Goal: Task Accomplishment & Management: Use online tool/utility

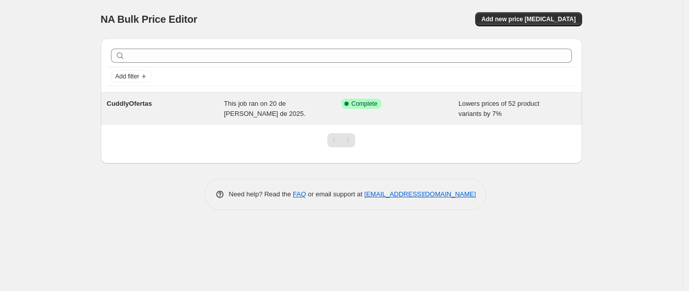
click at [133, 103] on span "CuddlyOfertas" at bounding box center [130, 104] width 46 height 8
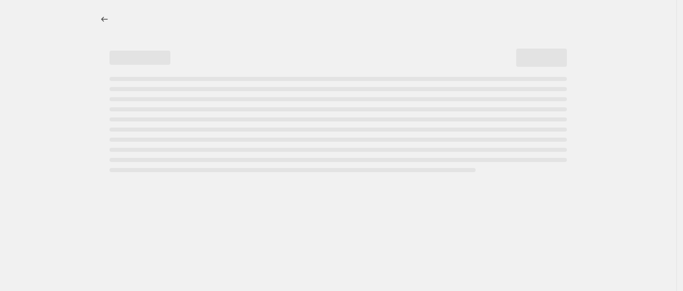
select select "percentage"
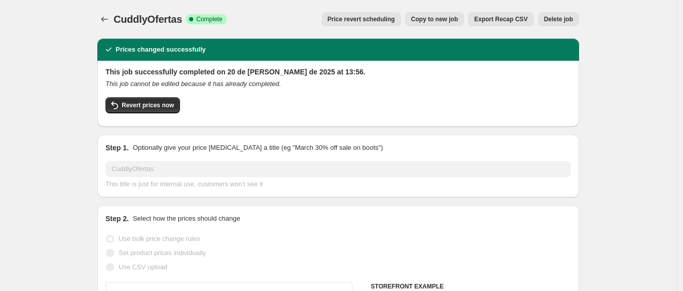
click at [133, 103] on span "Revert prices now" at bounding box center [148, 105] width 52 height 8
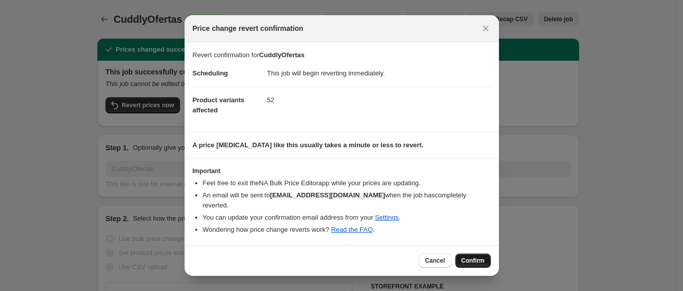
click at [465, 257] on span "Confirm" at bounding box center [472, 261] width 23 height 8
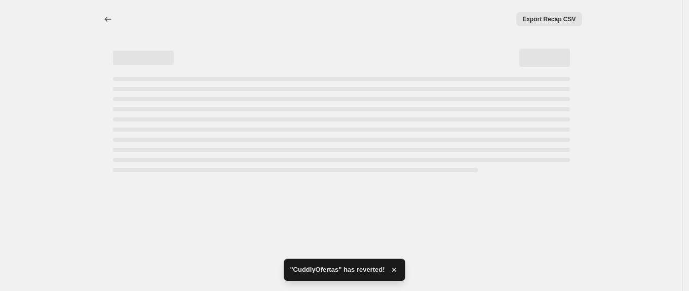
select select "percentage"
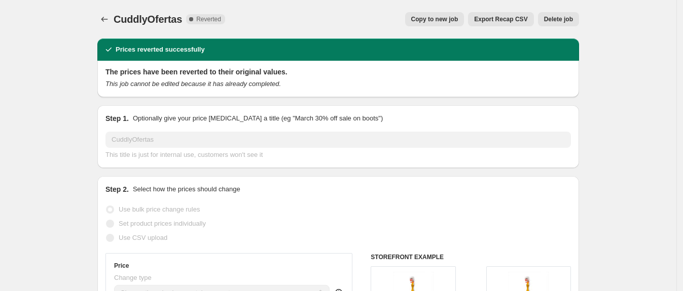
click at [560, 25] on button "Delete job" at bounding box center [558, 19] width 41 height 14
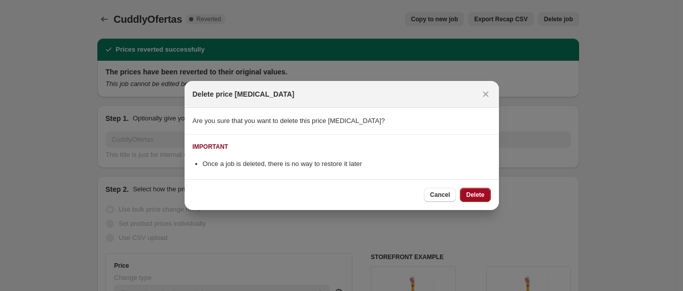
click at [479, 197] on span "Delete" at bounding box center [475, 195] width 18 height 8
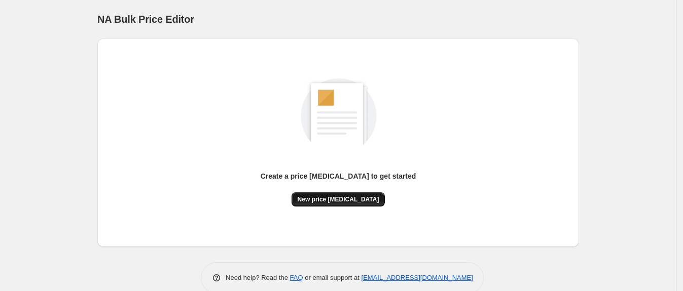
click at [350, 202] on span "New price [MEDICAL_DATA]" at bounding box center [338, 200] width 82 height 8
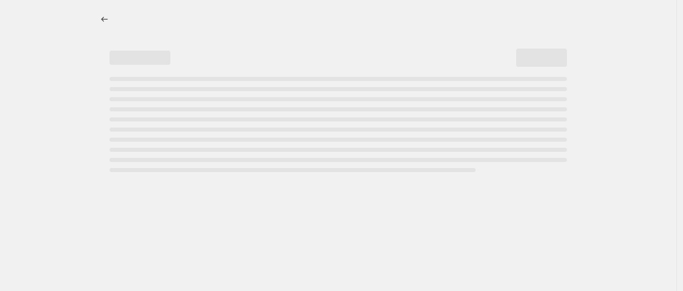
select select "percentage"
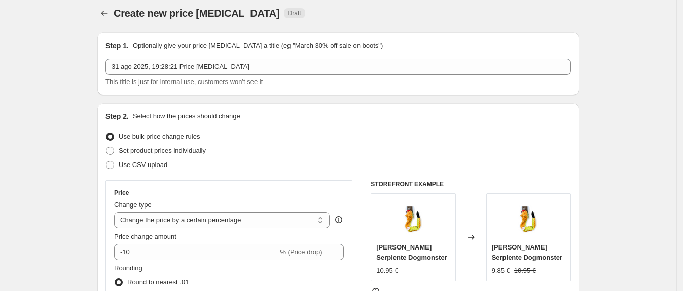
scroll to position [6, 0]
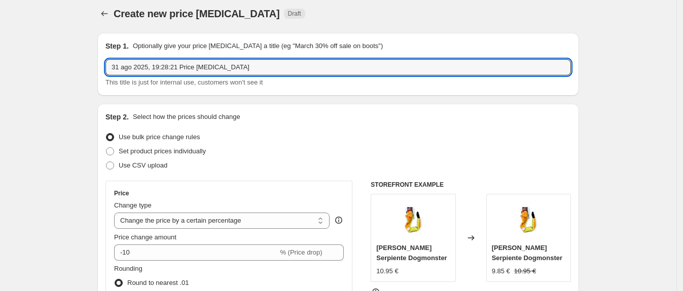
drag, startPoint x: 234, startPoint y: 66, endPoint x: 106, endPoint y: 65, distance: 127.7
click at [106, 65] on div "Step 1. Optionally give your price [MEDICAL_DATA] a title (eg "March 30% off sa…" at bounding box center [337, 64] width 481 height 63
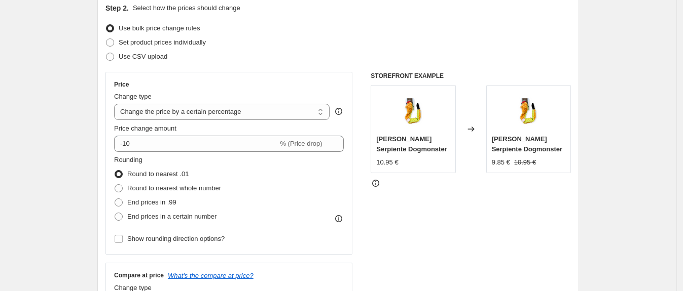
scroll to position [122, 0]
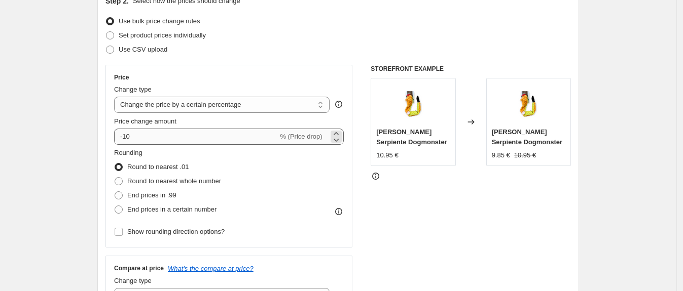
type input "Promociones septiembre"
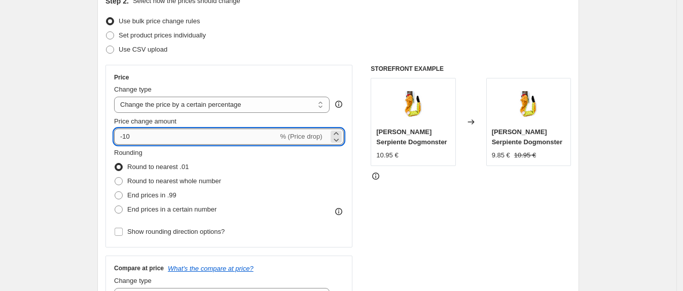
click at [183, 137] on input "-10" at bounding box center [196, 137] width 164 height 16
type input "-1"
type input "-7"
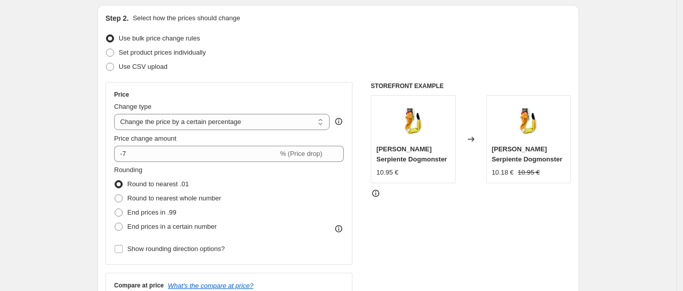
scroll to position [105, 0]
click at [288, 120] on select "Change the price to a certain amount Change the price by a certain amount Chang…" at bounding box center [221, 121] width 215 height 16
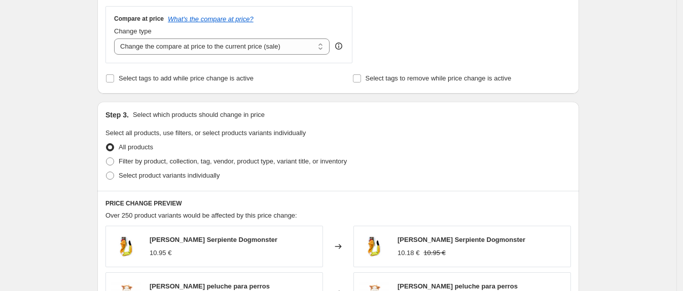
scroll to position [406, 0]
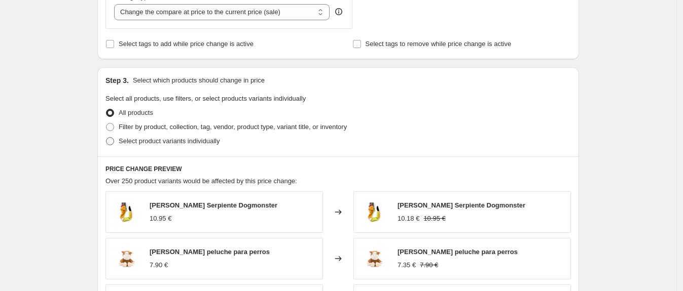
click at [208, 142] on span "Select product variants individually" at bounding box center [169, 141] width 101 height 8
click at [106, 138] on input "Select product variants individually" at bounding box center [106, 137] width 1 height 1
radio input "true"
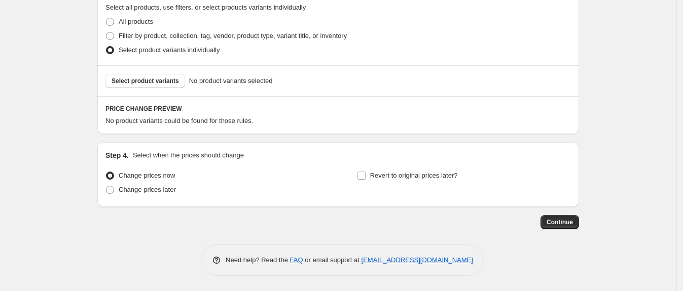
scroll to position [469, 0]
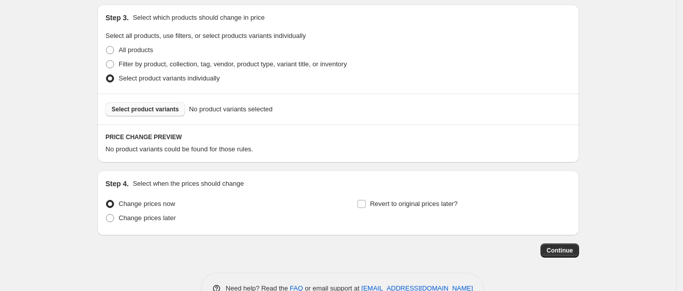
click at [155, 111] on span "Select product variants" at bounding box center [144, 109] width 67 height 8
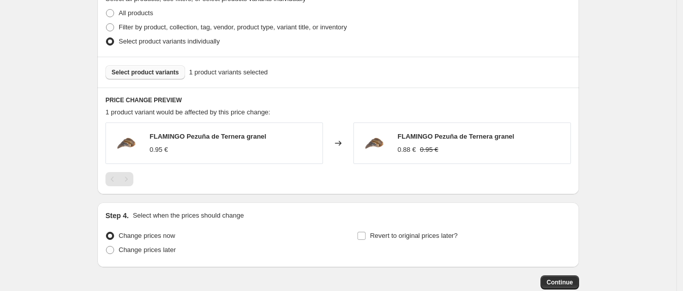
scroll to position [505, 0]
click at [153, 77] on span "Select product variants" at bounding box center [144, 73] width 67 height 8
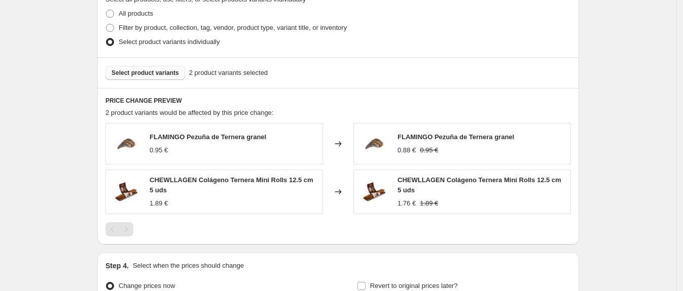
click at [153, 75] on span "Select product variants" at bounding box center [144, 73] width 67 height 8
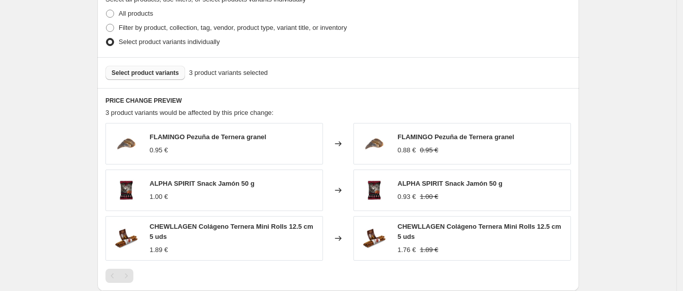
click at [166, 74] on span "Select product variants" at bounding box center [144, 73] width 67 height 8
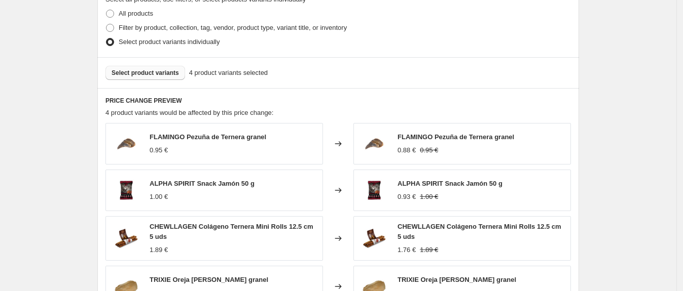
click at [156, 80] on button "Select product variants" at bounding box center [145, 73] width 80 height 14
click at [160, 79] on button "Select product variants" at bounding box center [145, 73] width 80 height 14
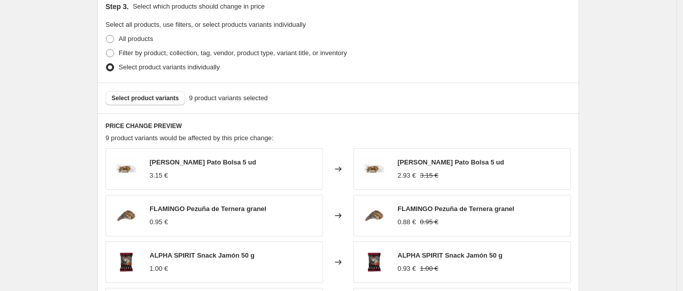
scroll to position [479, 0]
click at [152, 93] on button "Select product variants" at bounding box center [145, 99] width 80 height 14
click at [130, 96] on span "Select product variants" at bounding box center [144, 99] width 67 height 8
click at [165, 99] on span "Select product variants" at bounding box center [144, 99] width 67 height 8
click at [166, 99] on span "Select product variants" at bounding box center [144, 99] width 67 height 8
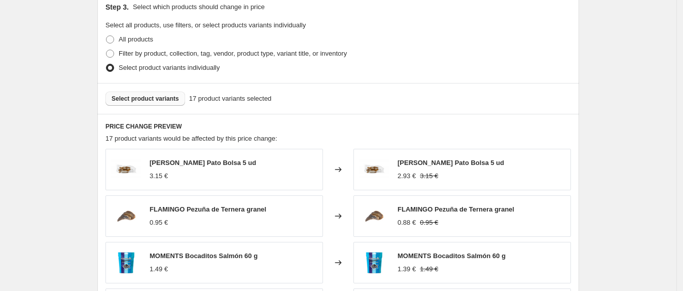
click at [169, 104] on button "Select product variants" at bounding box center [145, 99] width 80 height 14
click at [155, 99] on span "Select product variants" at bounding box center [144, 99] width 67 height 8
click at [135, 97] on span "Select product variants" at bounding box center [144, 99] width 67 height 8
click at [158, 96] on span "Select product variants" at bounding box center [144, 99] width 67 height 8
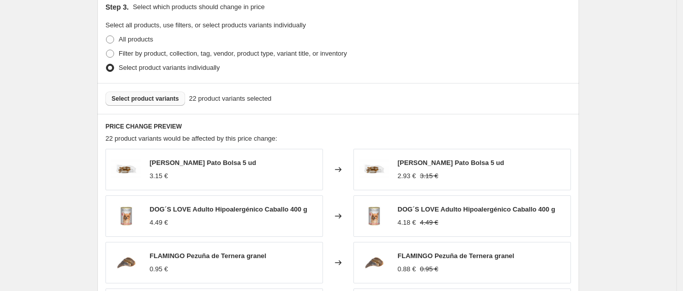
click at [148, 91] on div "Select product variants 22 product variants selected" at bounding box center [337, 98] width 481 height 31
click at [155, 102] on span "Select product variants" at bounding box center [144, 99] width 67 height 8
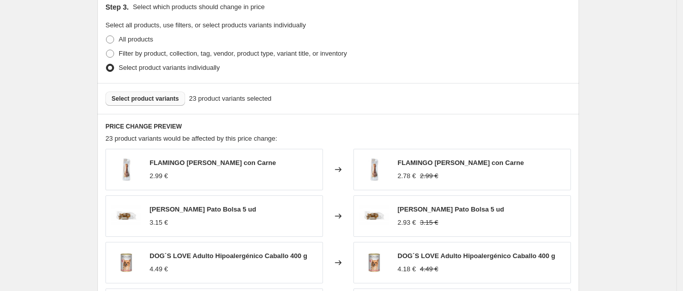
click at [161, 98] on span "Select product variants" at bounding box center [144, 99] width 67 height 8
click at [165, 101] on span "Select product variants" at bounding box center [144, 99] width 67 height 8
click at [122, 99] on span "Select product variants" at bounding box center [144, 99] width 67 height 8
click at [155, 98] on span "Select product variants" at bounding box center [144, 99] width 67 height 8
click at [158, 101] on span "Select product variants" at bounding box center [144, 99] width 67 height 8
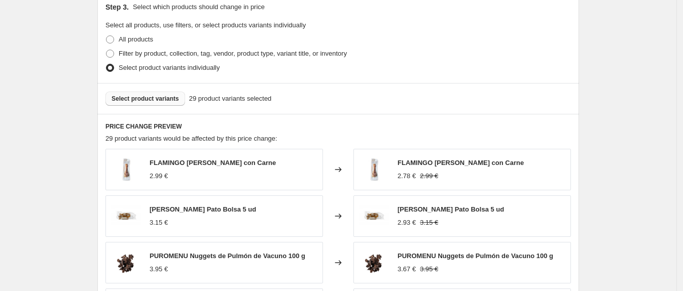
click at [145, 97] on span "Select product variants" at bounding box center [144, 99] width 67 height 8
click at [139, 98] on span "Select product variants" at bounding box center [144, 99] width 67 height 8
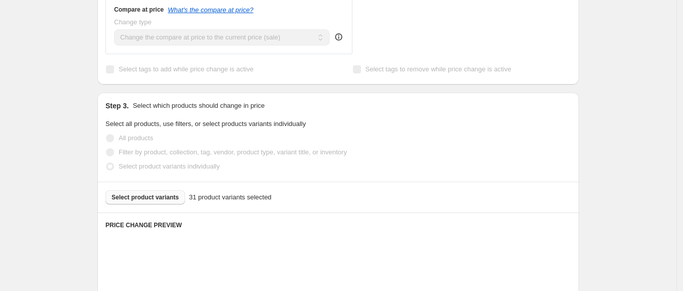
scroll to position [380, 0]
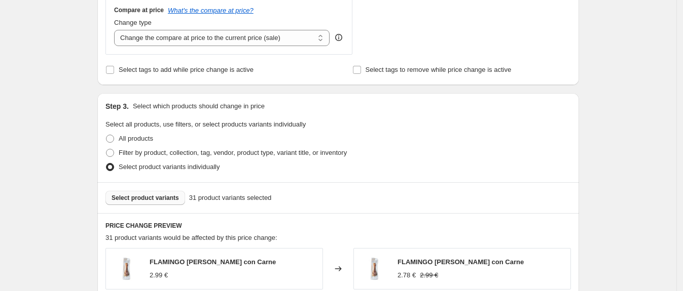
click at [148, 197] on span "Select product variants" at bounding box center [144, 198] width 67 height 8
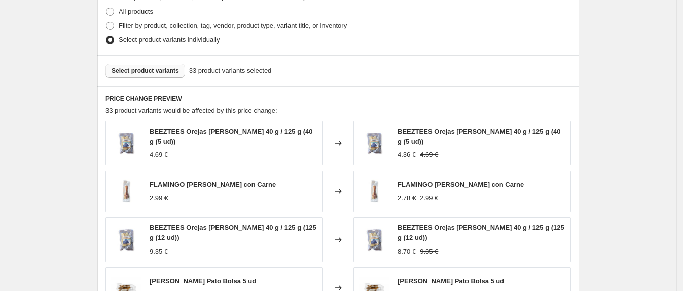
scroll to position [508, 0]
click at [163, 73] on span "Select product variants" at bounding box center [144, 70] width 67 height 8
click at [130, 70] on span "Select product variants" at bounding box center [144, 70] width 67 height 8
click at [132, 70] on span "Select product variants" at bounding box center [144, 70] width 67 height 8
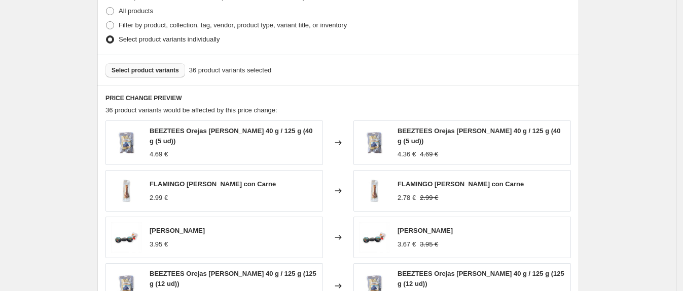
click at [136, 70] on span "Select product variants" at bounding box center [144, 70] width 67 height 8
click at [140, 65] on button "Select product variants" at bounding box center [145, 70] width 80 height 14
click at [156, 68] on span "Select product variants" at bounding box center [144, 70] width 67 height 8
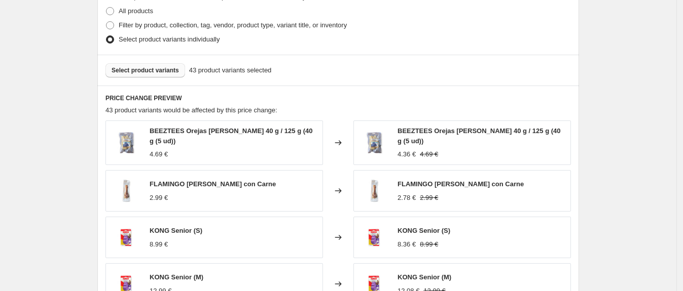
click at [166, 71] on span "Select product variants" at bounding box center [144, 70] width 67 height 8
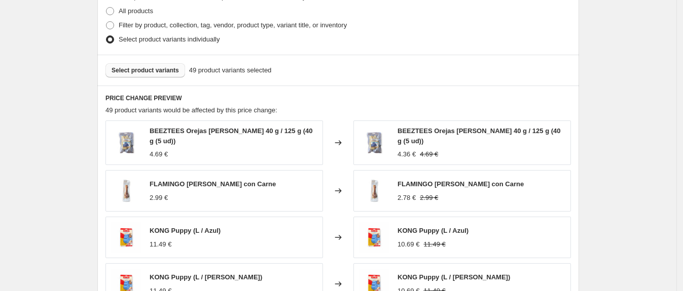
click at [161, 72] on span "Select product variants" at bounding box center [144, 70] width 67 height 8
click at [160, 74] on span "Select product variants" at bounding box center [144, 70] width 67 height 8
click at [156, 71] on span "Select product variants" at bounding box center [144, 70] width 67 height 8
click at [166, 68] on span "Select product variants" at bounding box center [144, 70] width 67 height 8
click at [154, 73] on span "Select product variants" at bounding box center [144, 70] width 67 height 8
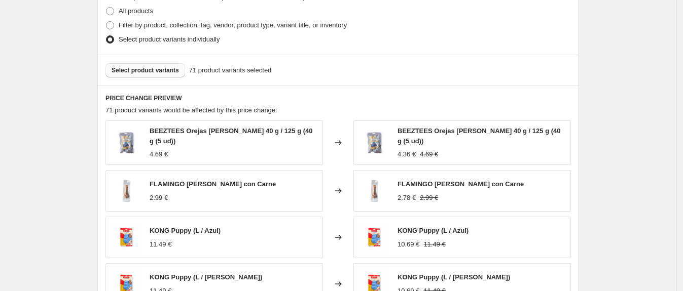
click at [164, 73] on span "Select product variants" at bounding box center [144, 70] width 67 height 8
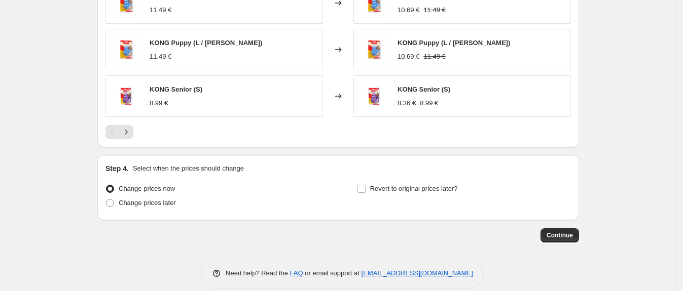
scroll to position [743, 0]
click at [572, 236] on span "Continue" at bounding box center [559, 235] width 26 height 8
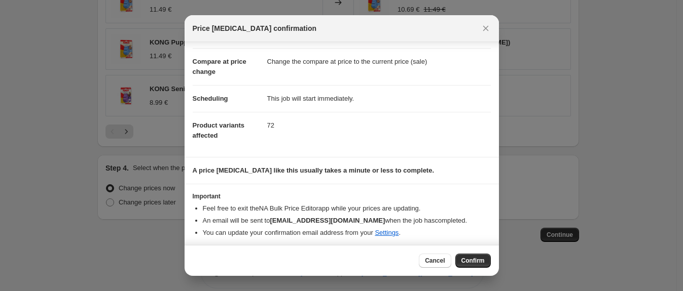
scroll to position [42, 0]
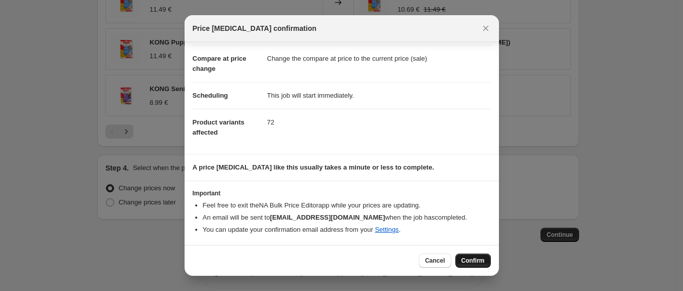
click at [464, 260] on span "Confirm" at bounding box center [472, 261] width 23 height 8
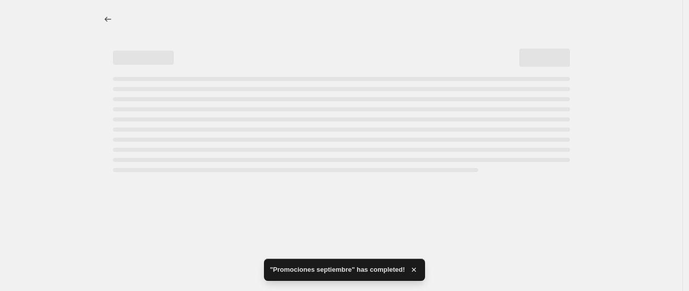
select select "percentage"
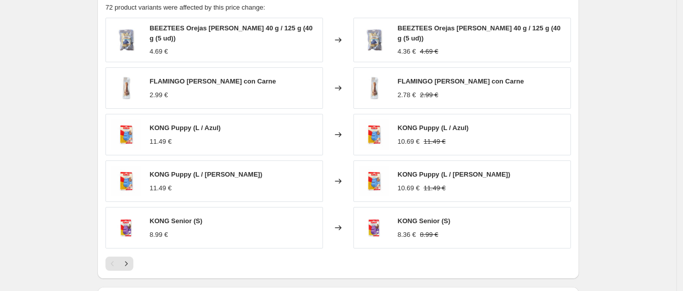
scroll to position [708, 0]
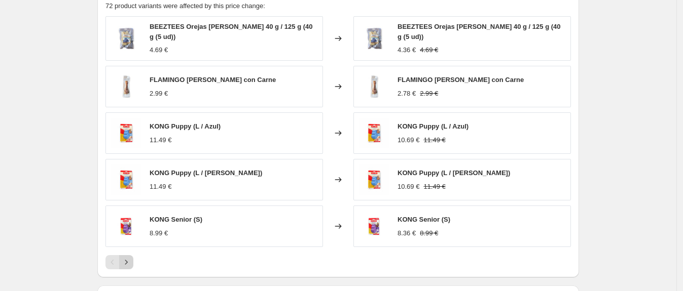
click at [128, 264] on icon "Next" at bounding box center [126, 262] width 10 height 10
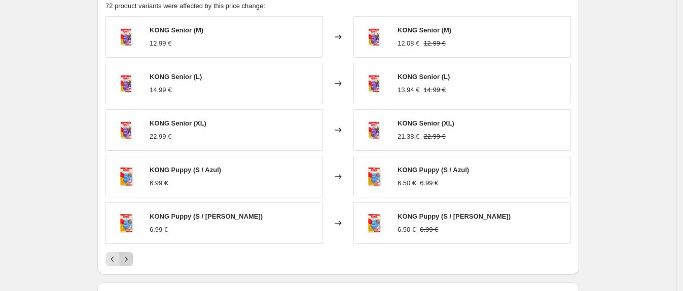
click at [131, 263] on icon "Next" at bounding box center [126, 259] width 10 height 10
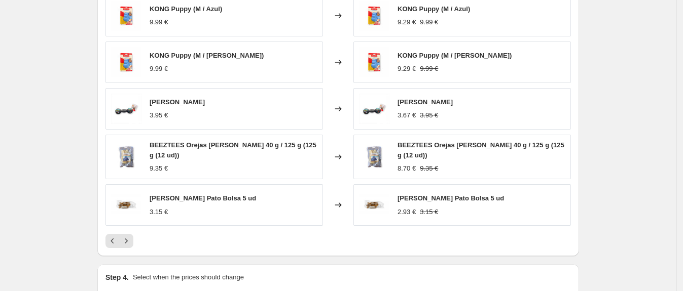
scroll to position [738, 0]
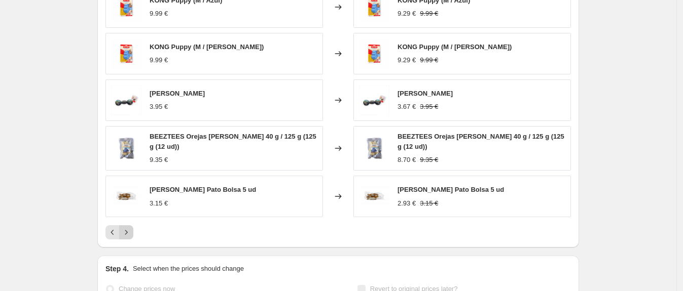
click at [129, 235] on icon "Next" at bounding box center [126, 233] width 10 height 10
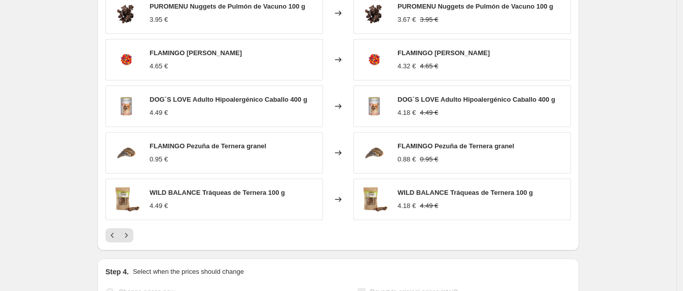
scroll to position [733, 0]
click at [128, 240] on icon "Next" at bounding box center [126, 235] width 10 height 10
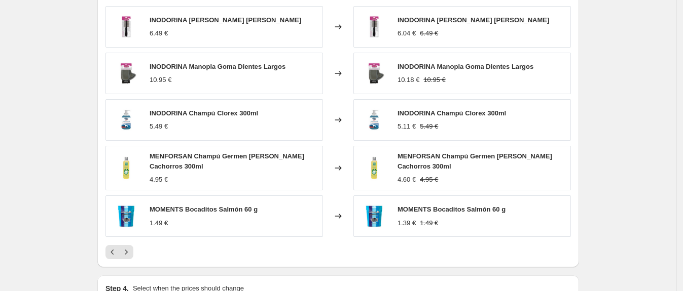
scroll to position [719, 0]
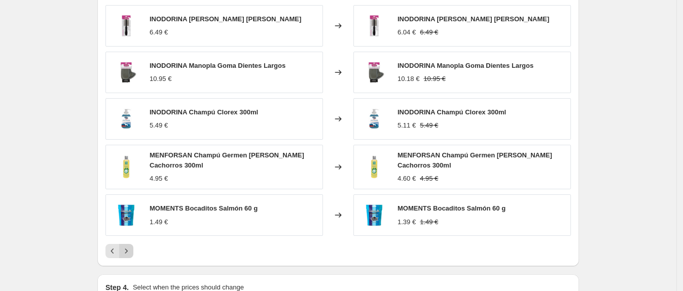
click at [130, 250] on icon "Next" at bounding box center [126, 251] width 10 height 10
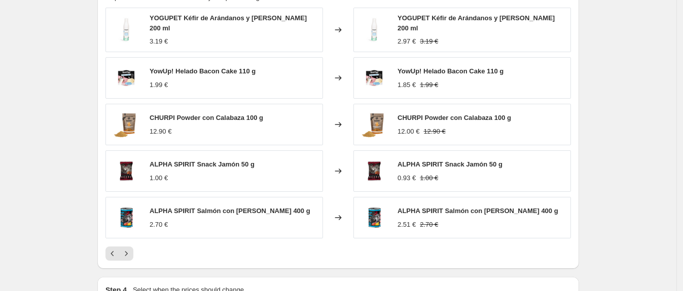
scroll to position [718, 0]
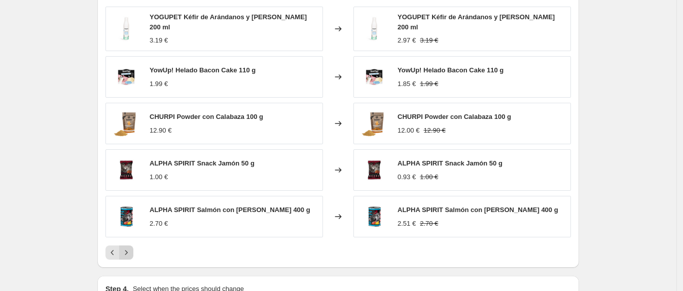
click at [130, 256] on icon "Next" at bounding box center [126, 253] width 10 height 10
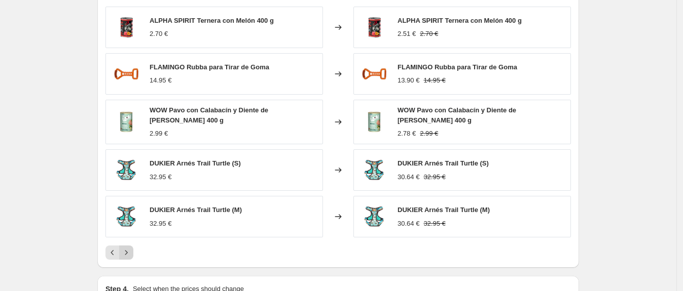
click at [131, 253] on icon "Next" at bounding box center [126, 253] width 10 height 10
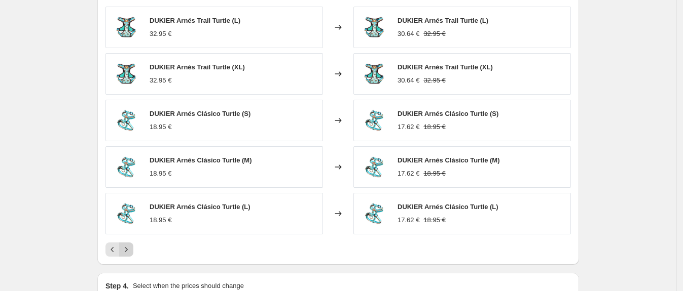
click at [131, 253] on icon "Next" at bounding box center [126, 250] width 10 height 10
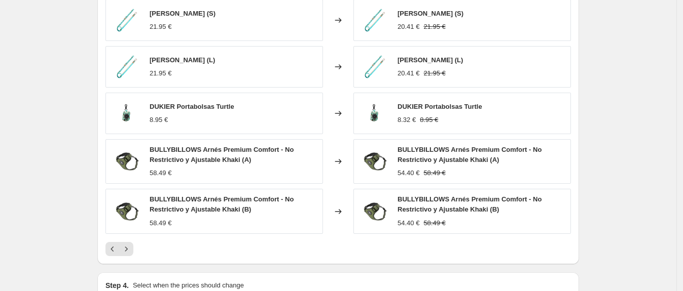
scroll to position [726, 0]
click at [128, 254] on icon "Next" at bounding box center [126, 249] width 10 height 10
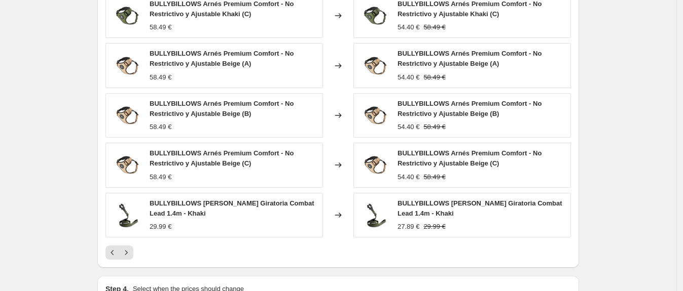
scroll to position [735, 0]
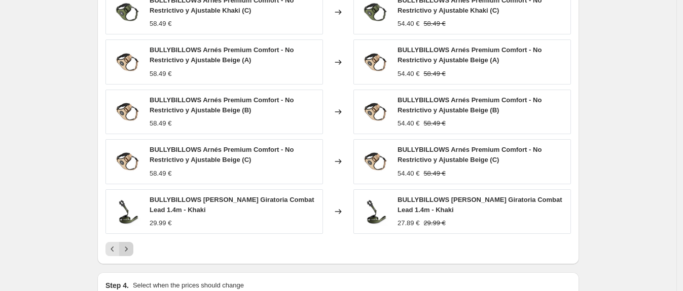
click at [131, 251] on icon "Next" at bounding box center [126, 249] width 10 height 10
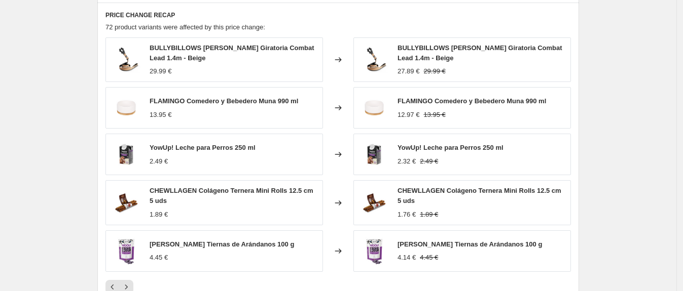
scroll to position [705, 0]
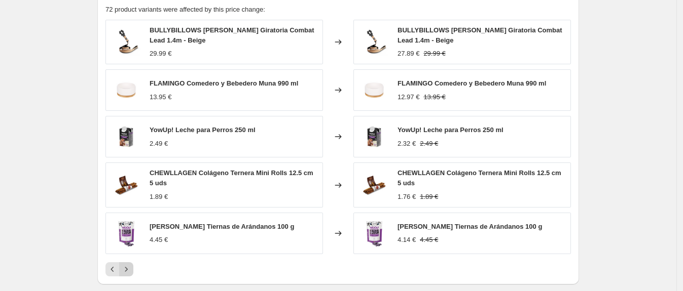
click at [128, 273] on icon "Next" at bounding box center [126, 269] width 10 height 10
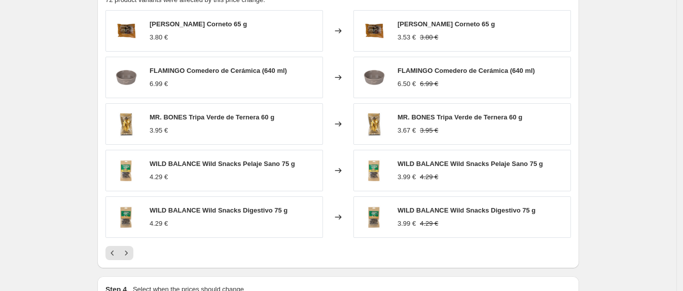
scroll to position [715, 0]
click at [131, 255] on icon "Next" at bounding box center [126, 253] width 10 height 10
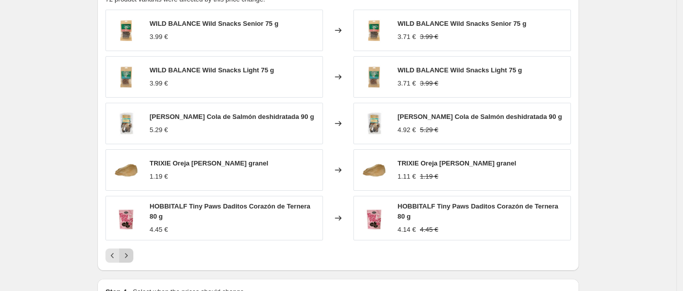
click at [133, 258] on button "Next" at bounding box center [126, 256] width 14 height 14
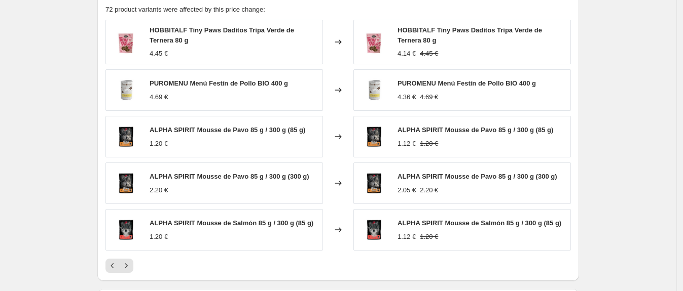
scroll to position [705, 0]
click at [128, 267] on icon "Next" at bounding box center [126, 265] width 10 height 10
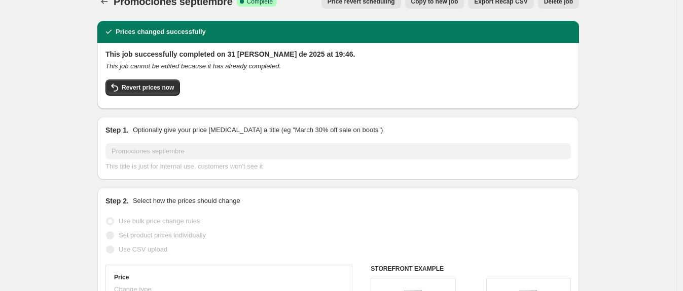
scroll to position [0, 0]
